Goal: Task Accomplishment & Management: Use online tool/utility

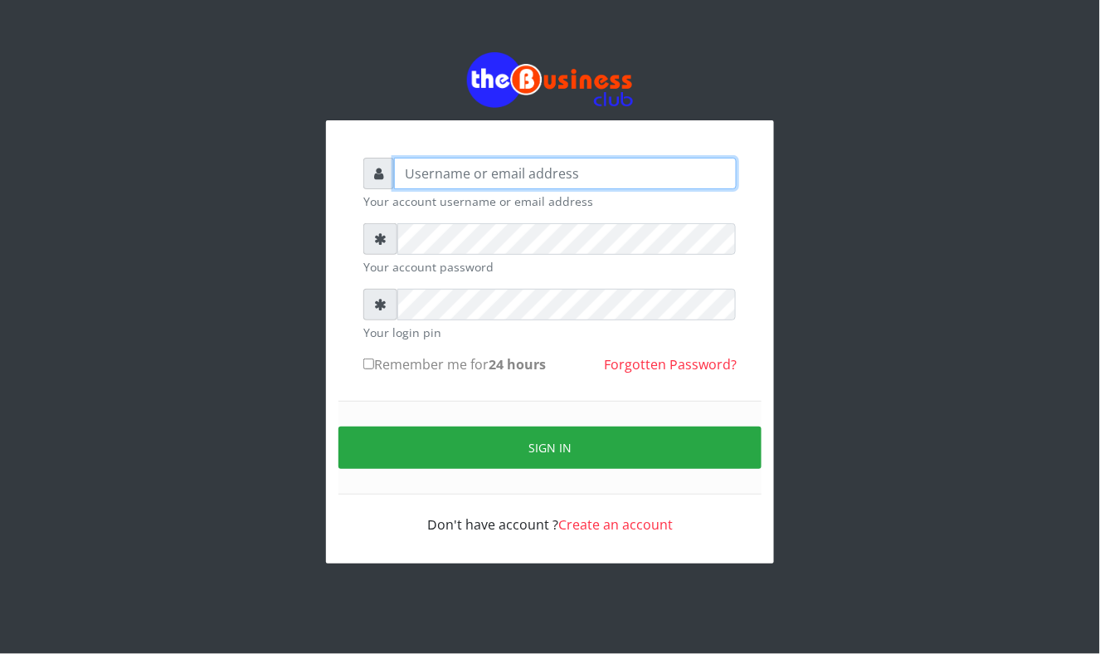
type input "Mavincio"
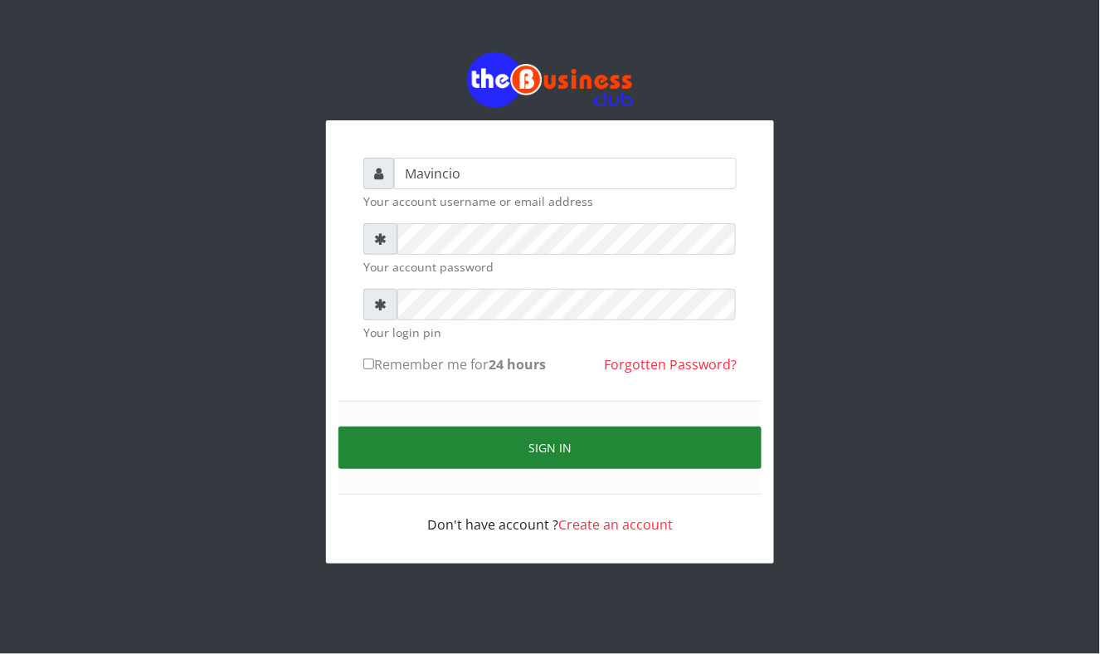
click at [561, 441] on button "Sign in" at bounding box center [549, 447] width 423 height 42
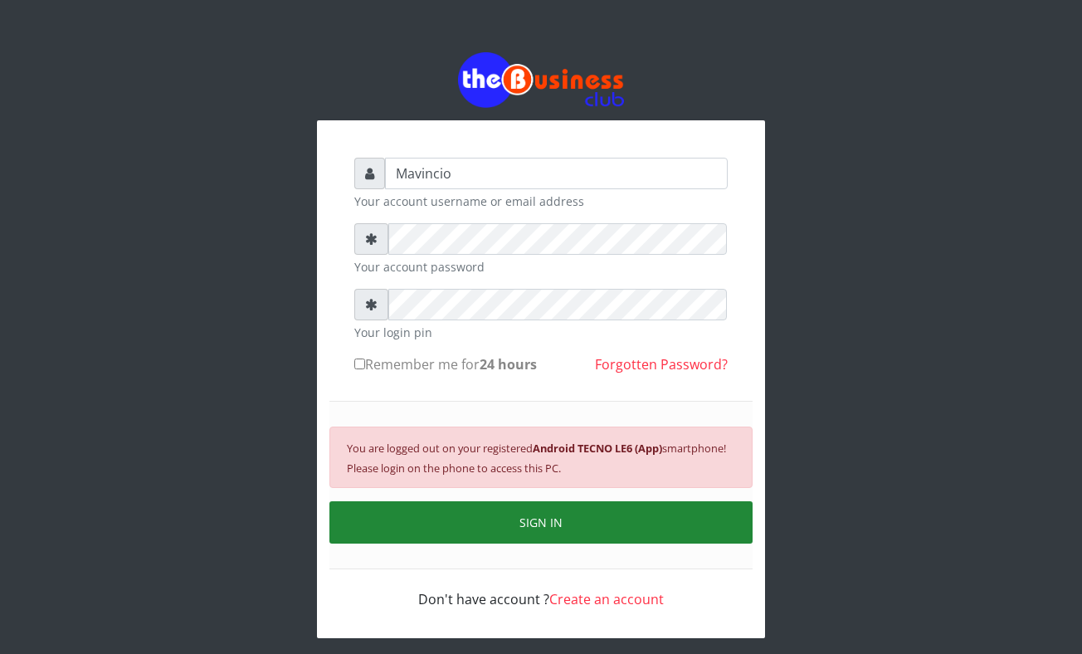
click at [576, 516] on button "SIGN IN" at bounding box center [540, 522] width 423 height 42
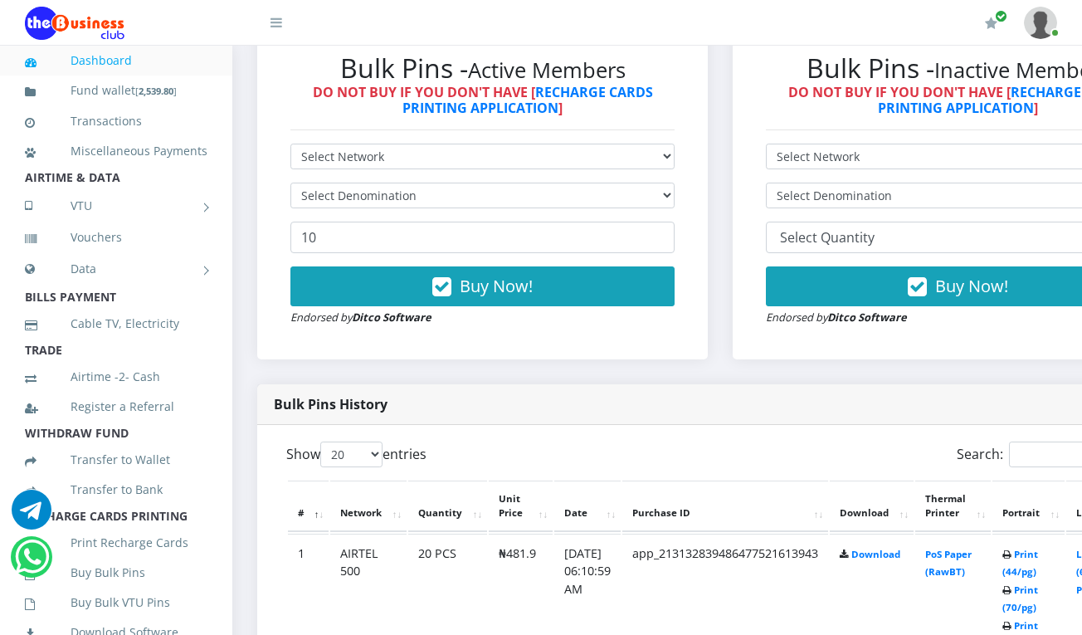
scroll to position [561, 0]
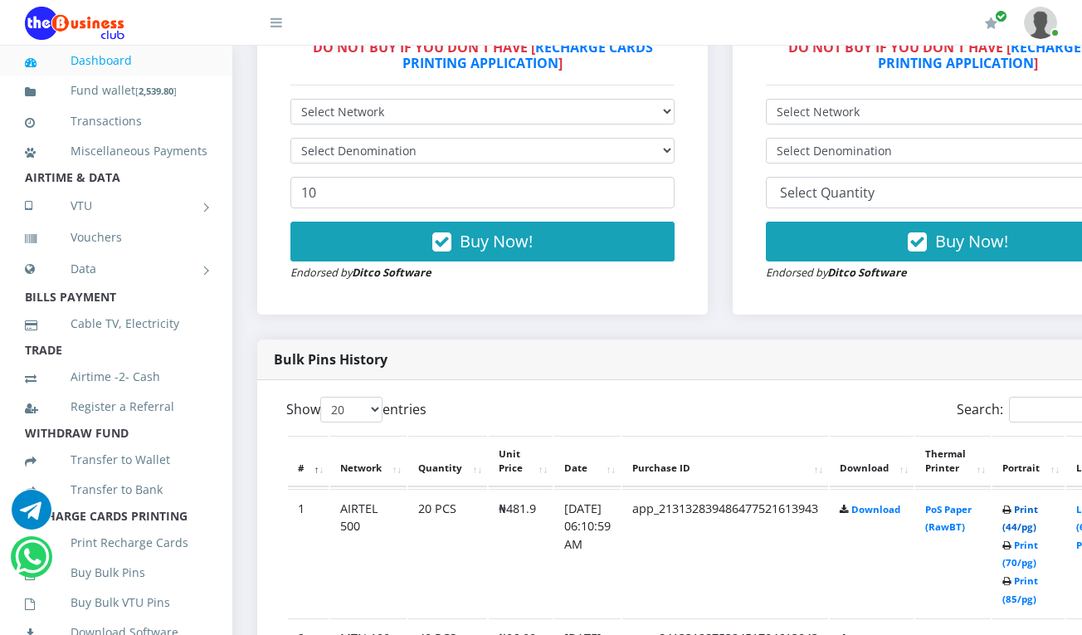
click at [1038, 509] on link "Print (44/pg)" at bounding box center [1020, 518] width 36 height 31
